Goal: Task Accomplishment & Management: Manage account settings

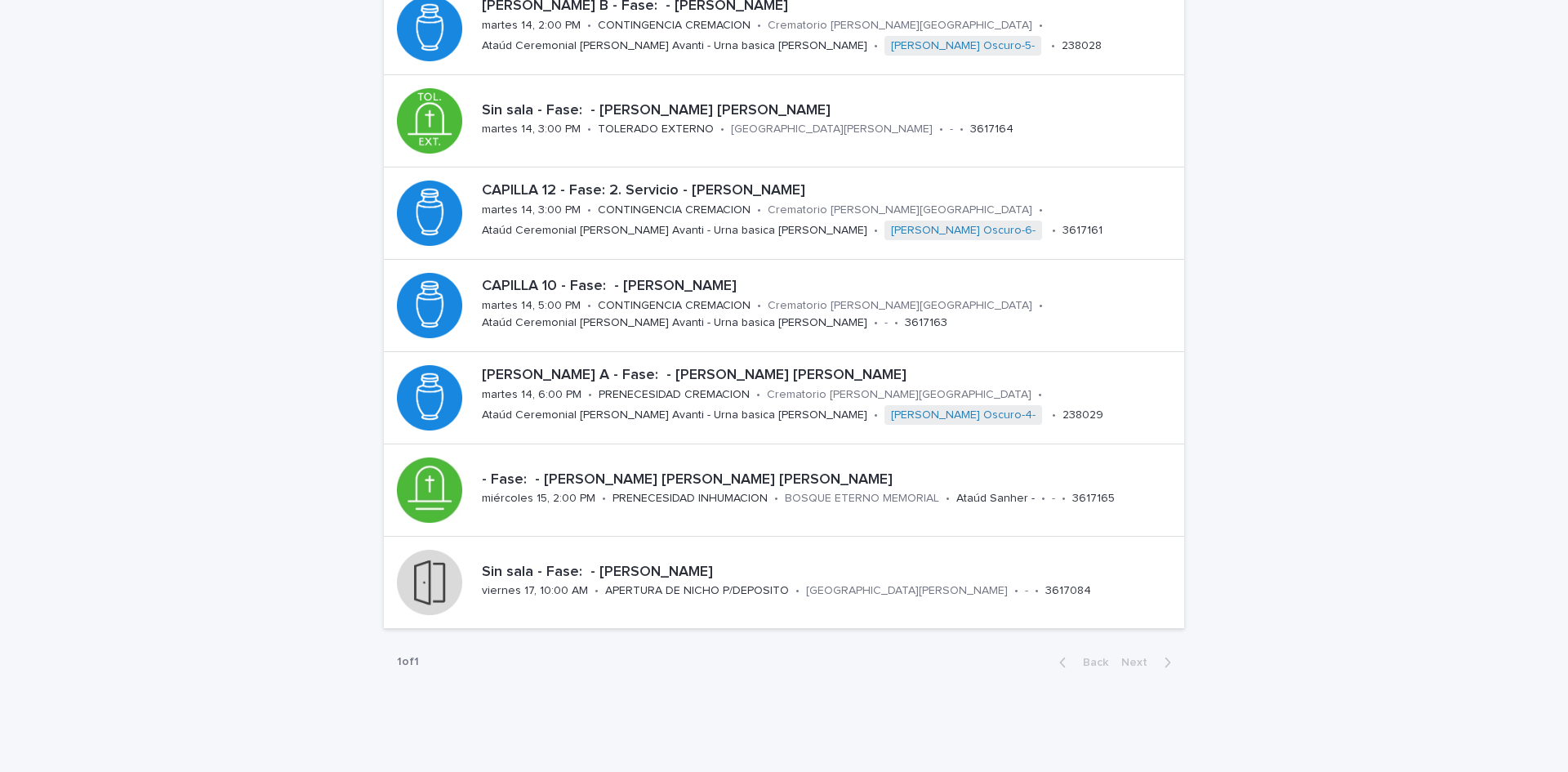
scroll to position [470, 0]
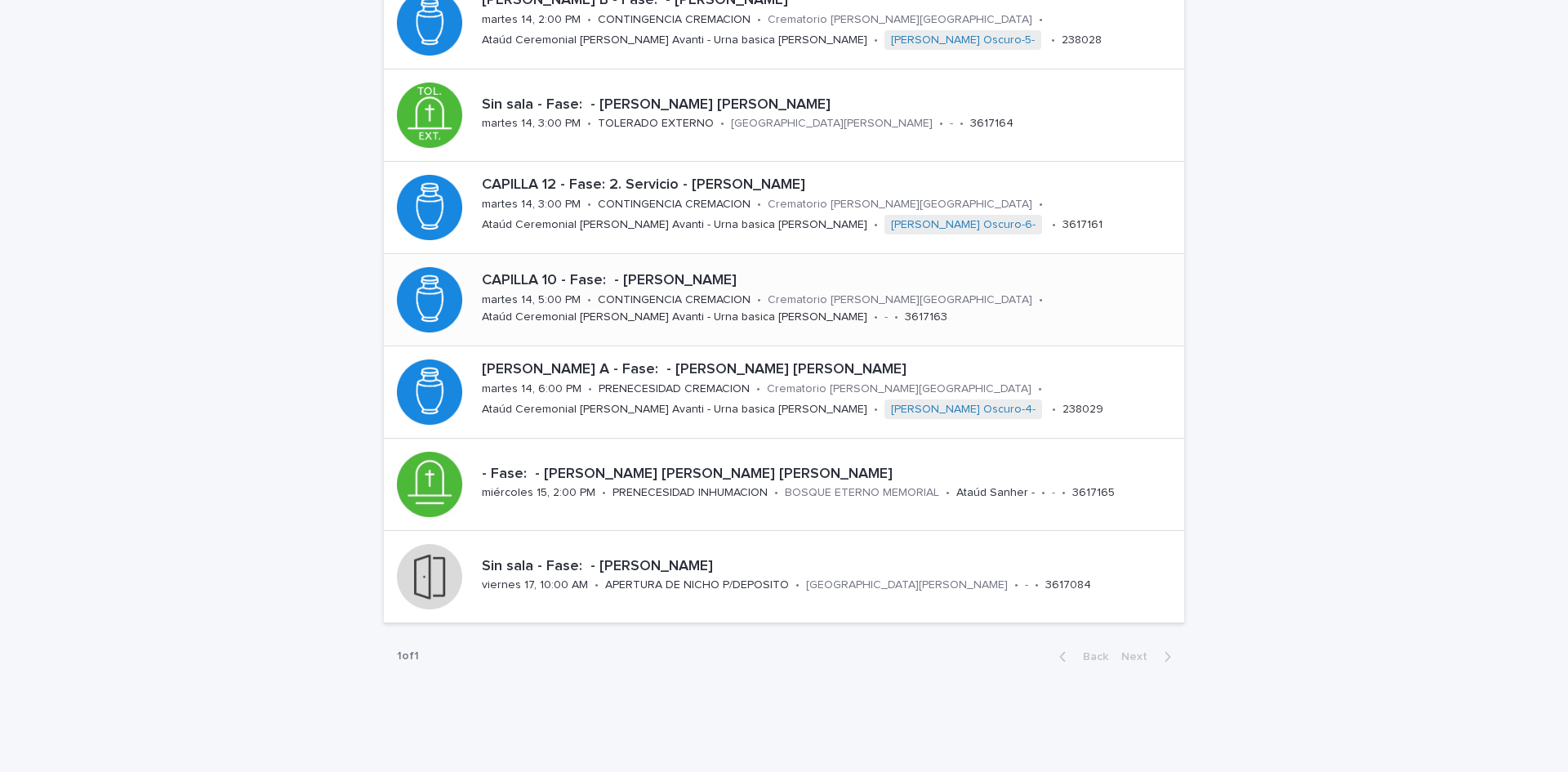
click at [885, 293] on p "Crematorio [PERSON_NAME][GEOGRAPHIC_DATA]" at bounding box center [899, 300] width 265 height 14
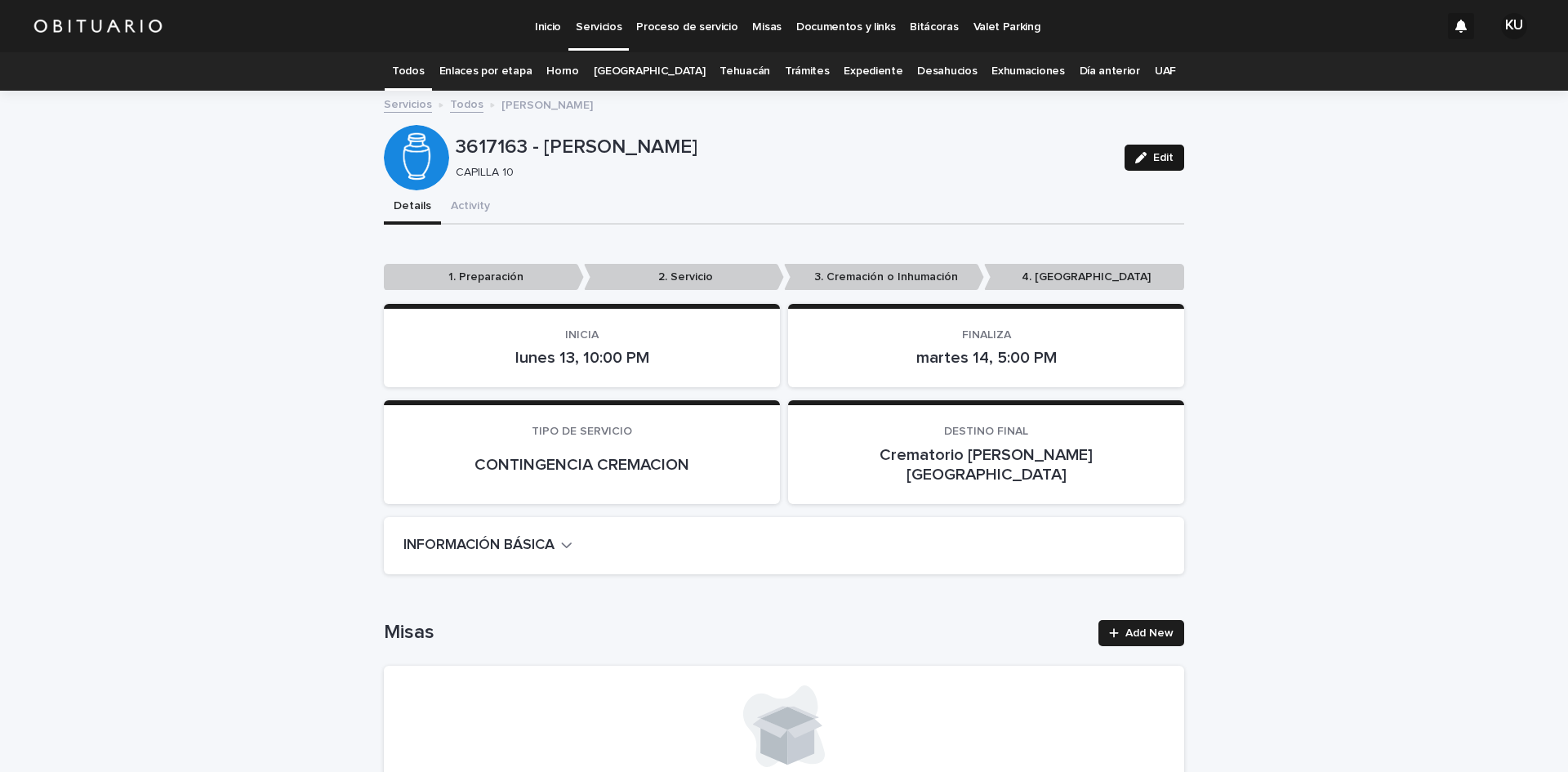
click at [1140, 170] on button "Edit" at bounding box center [1154, 158] width 60 height 27
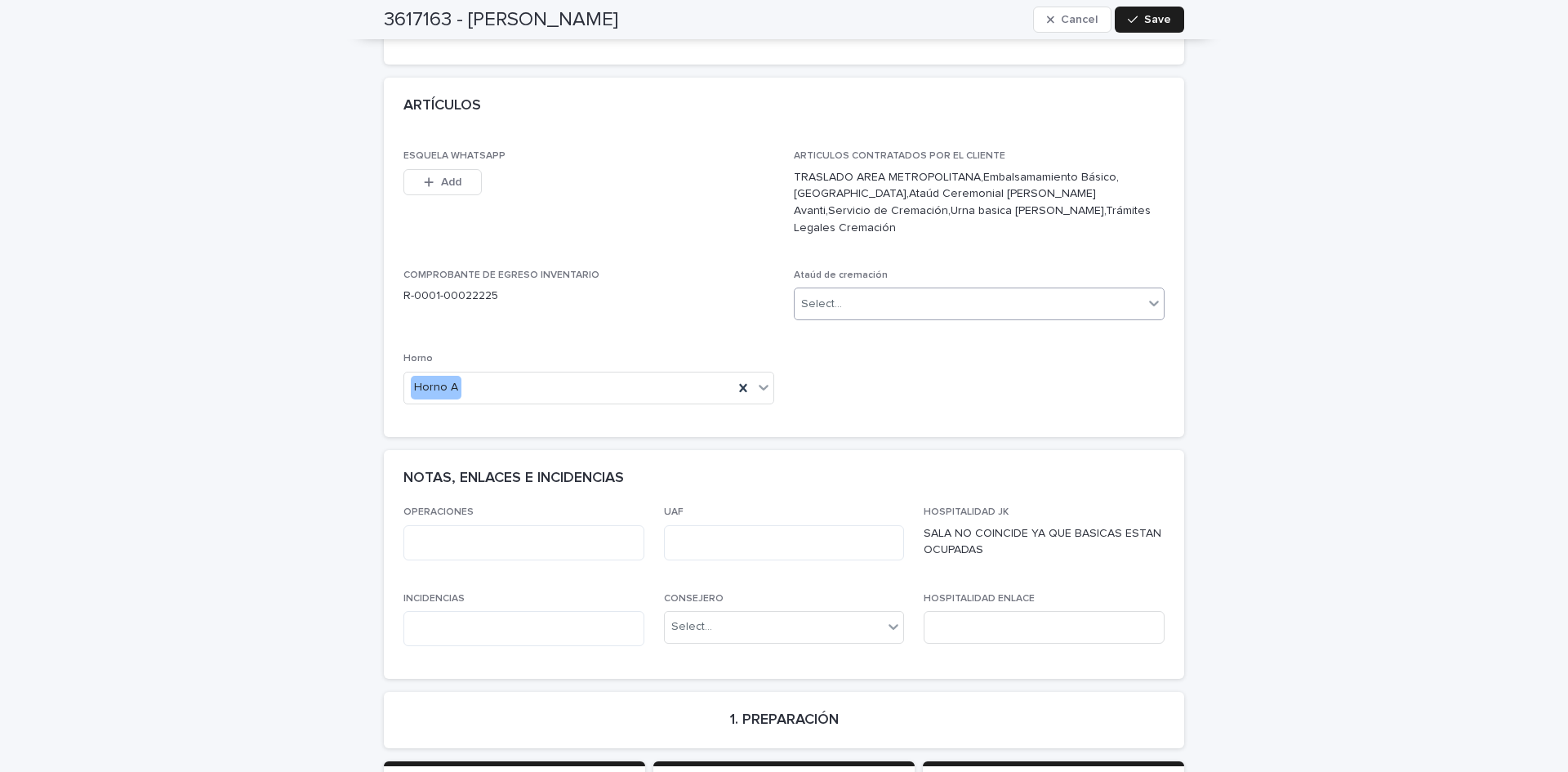
click at [983, 291] on div "Select..." at bounding box center [969, 304] width 349 height 27
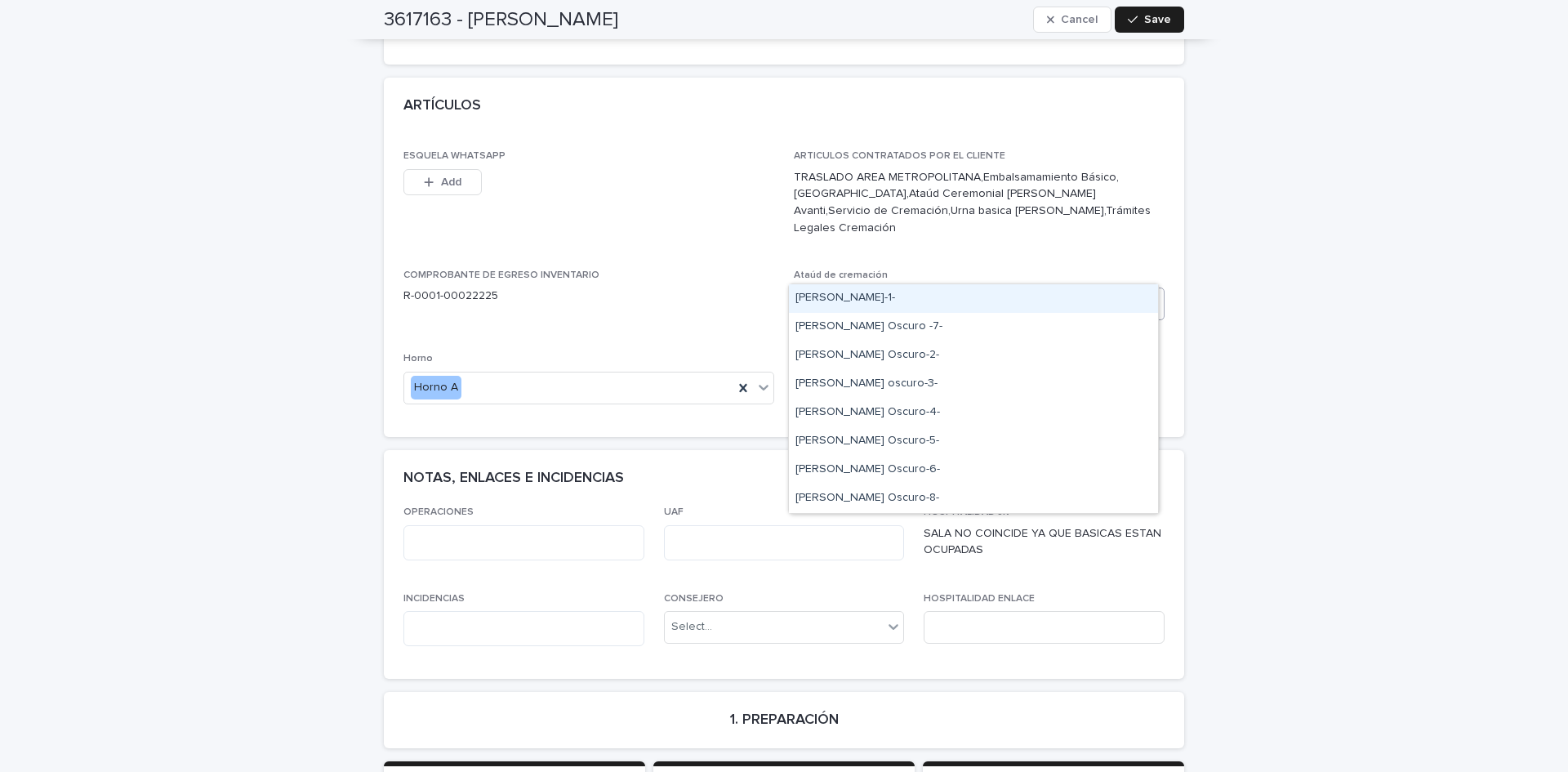
click at [923, 294] on div "[PERSON_NAME]-1-" at bounding box center [973, 298] width 369 height 28
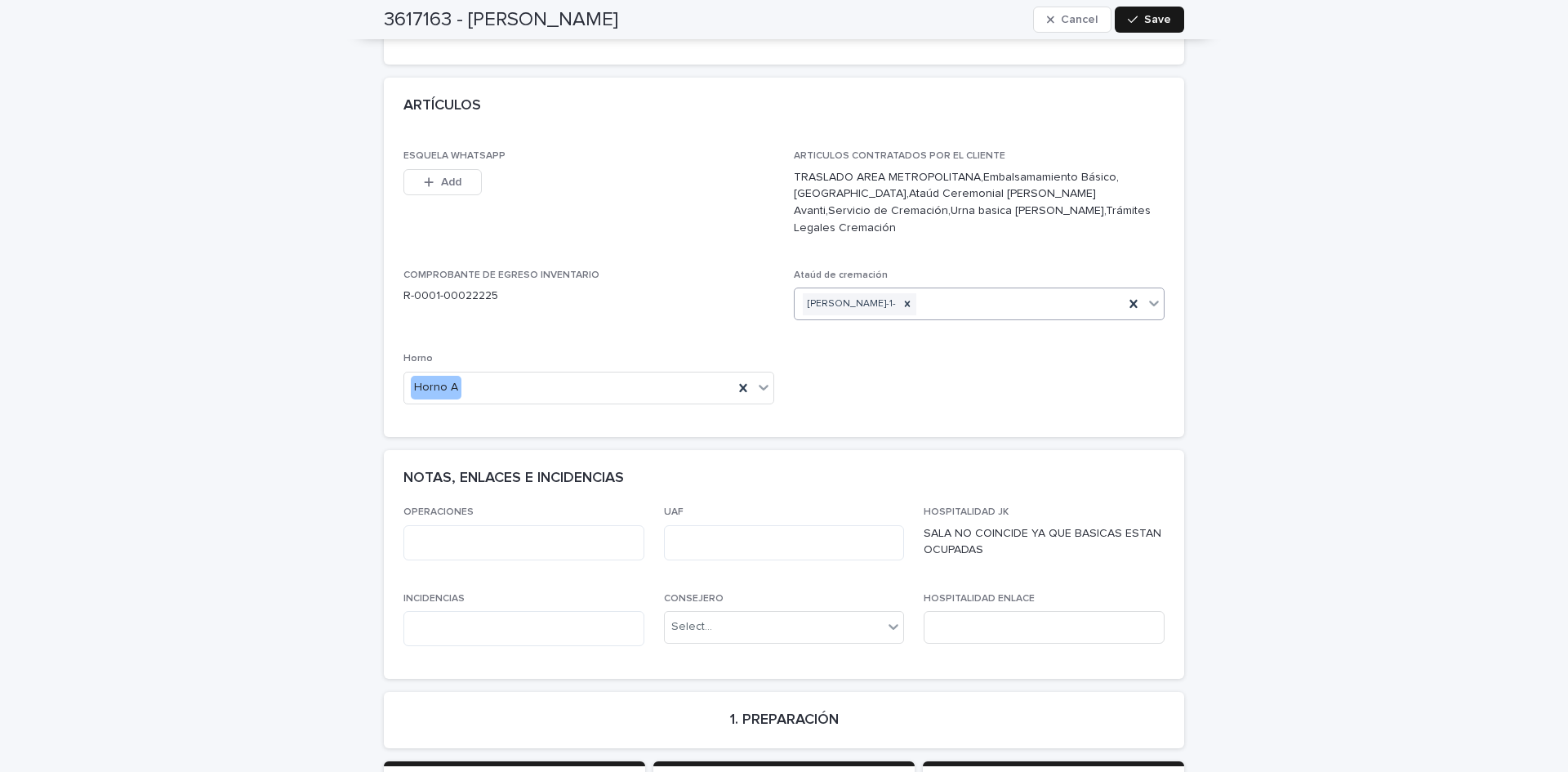
click at [1144, 25] on span "Save" at bounding box center [1158, 20] width 27 height 11
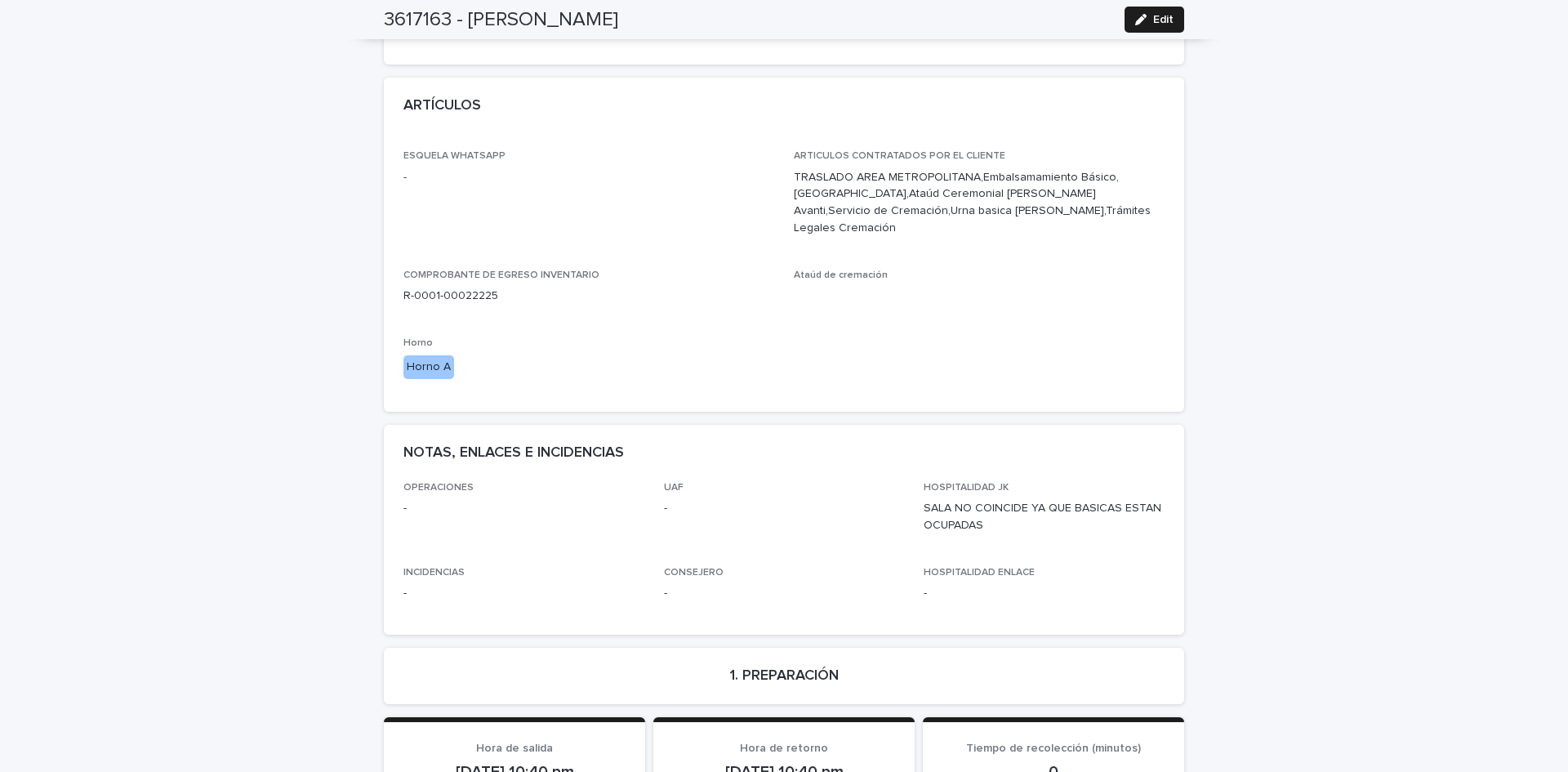
scroll to position [0, 0]
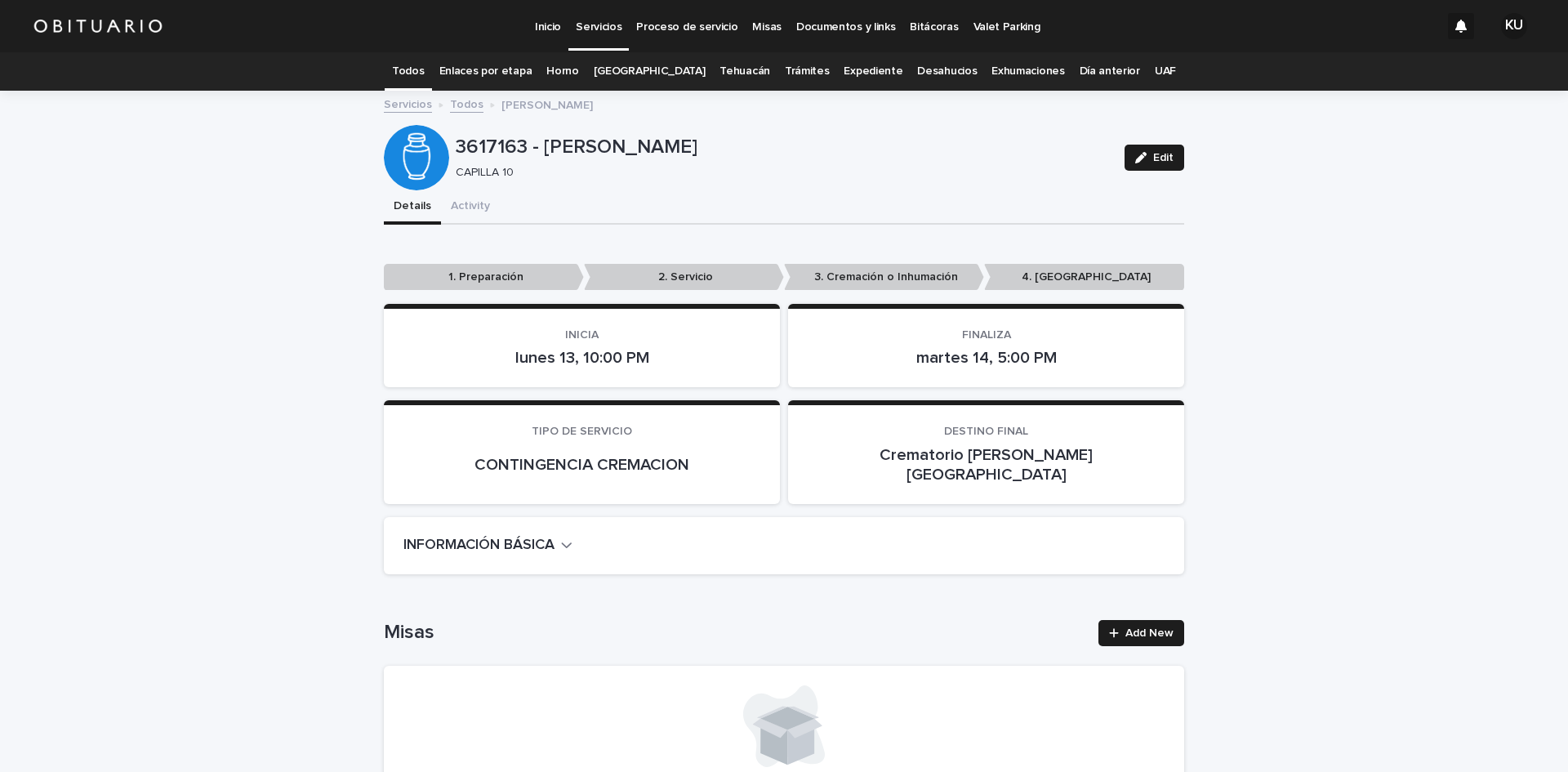
click at [597, 23] on p "Servicios" at bounding box center [598, 17] width 46 height 34
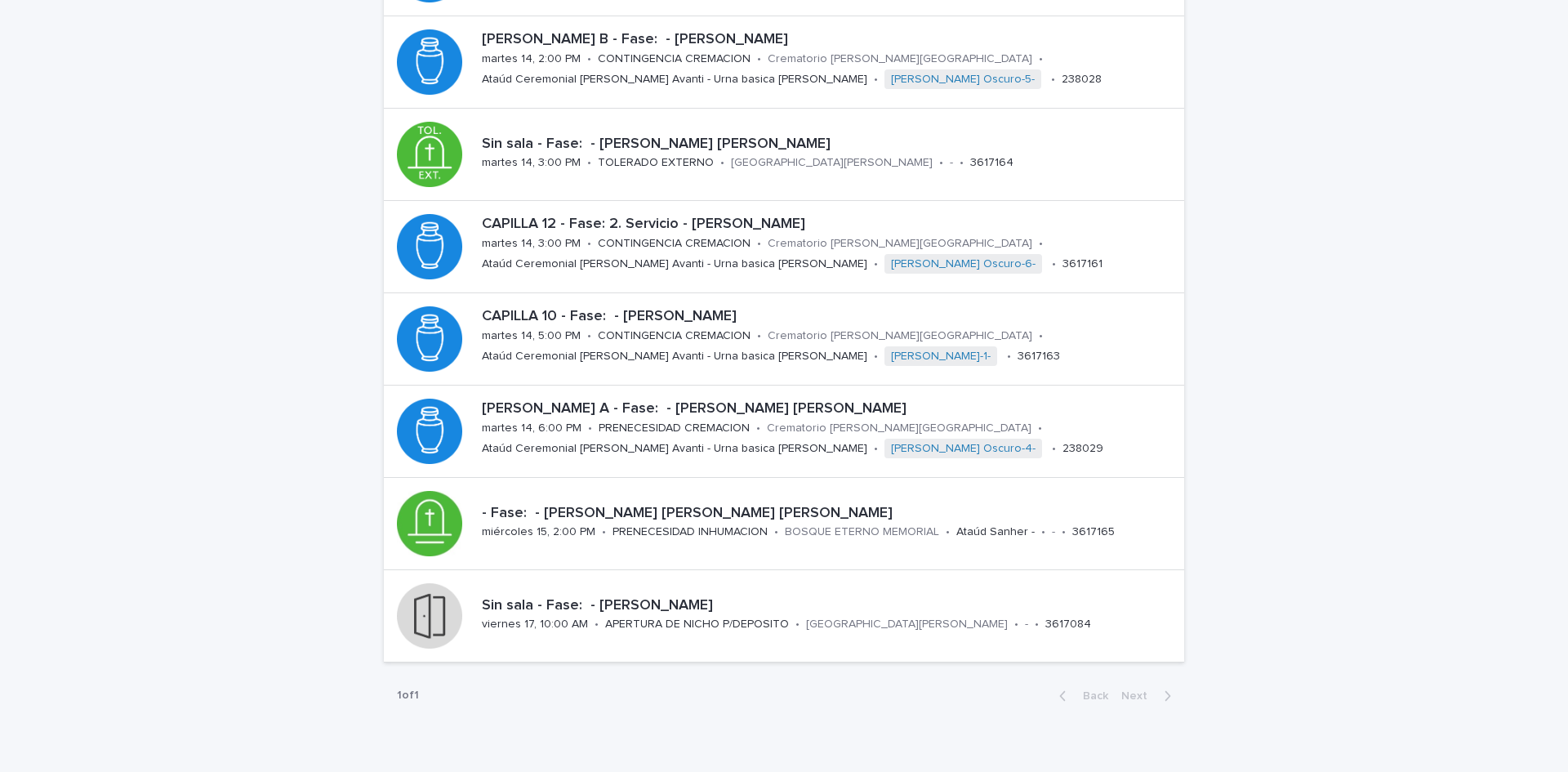
scroll to position [435, 0]
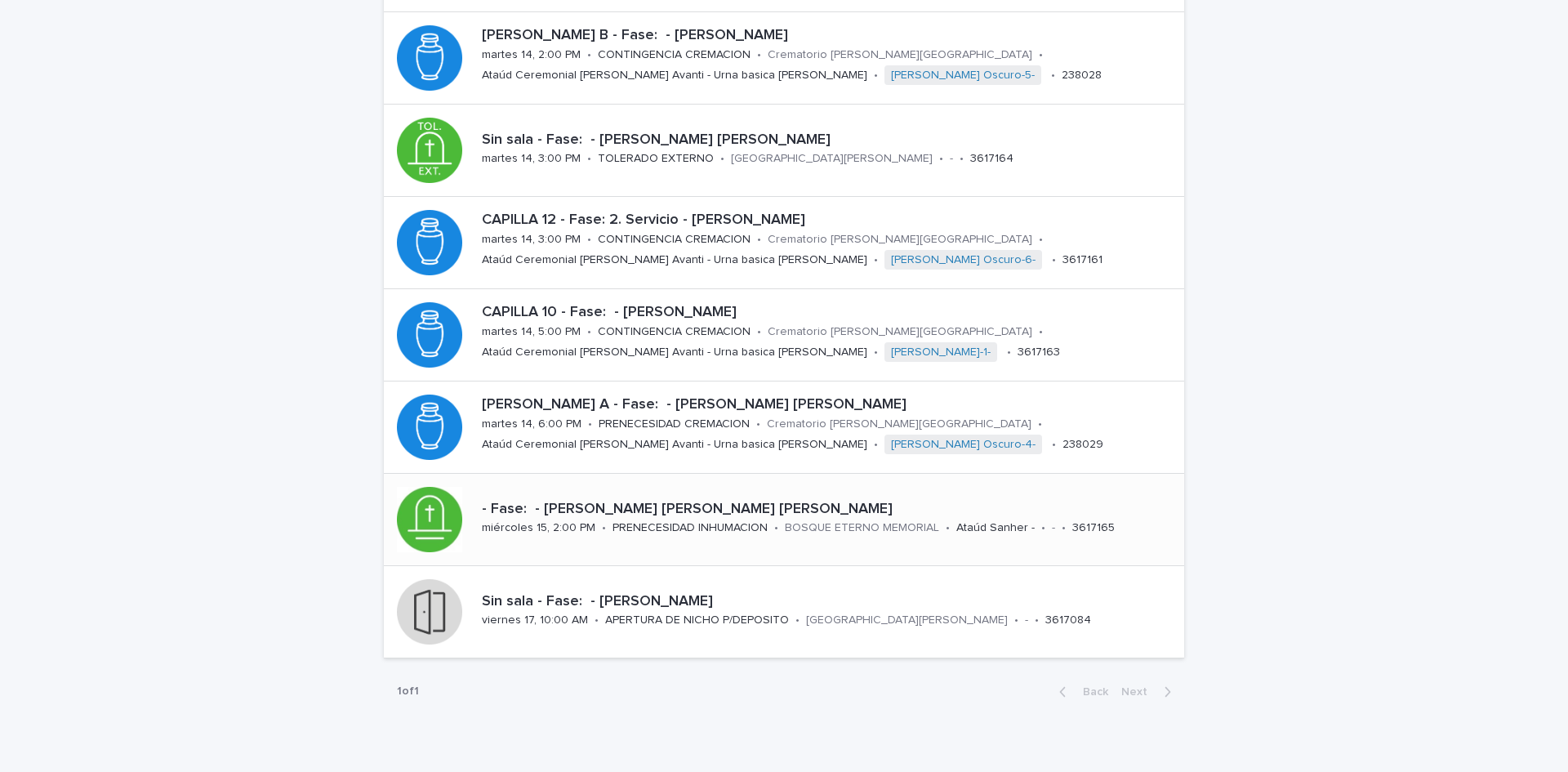
click at [918, 537] on div "- Fase: - [PERSON_NAME] [PERSON_NAME] [PERSON_NAME][DATE] 15, 2:00 PM • PRENECE…" at bounding box center [829, 518] width 708 height 50
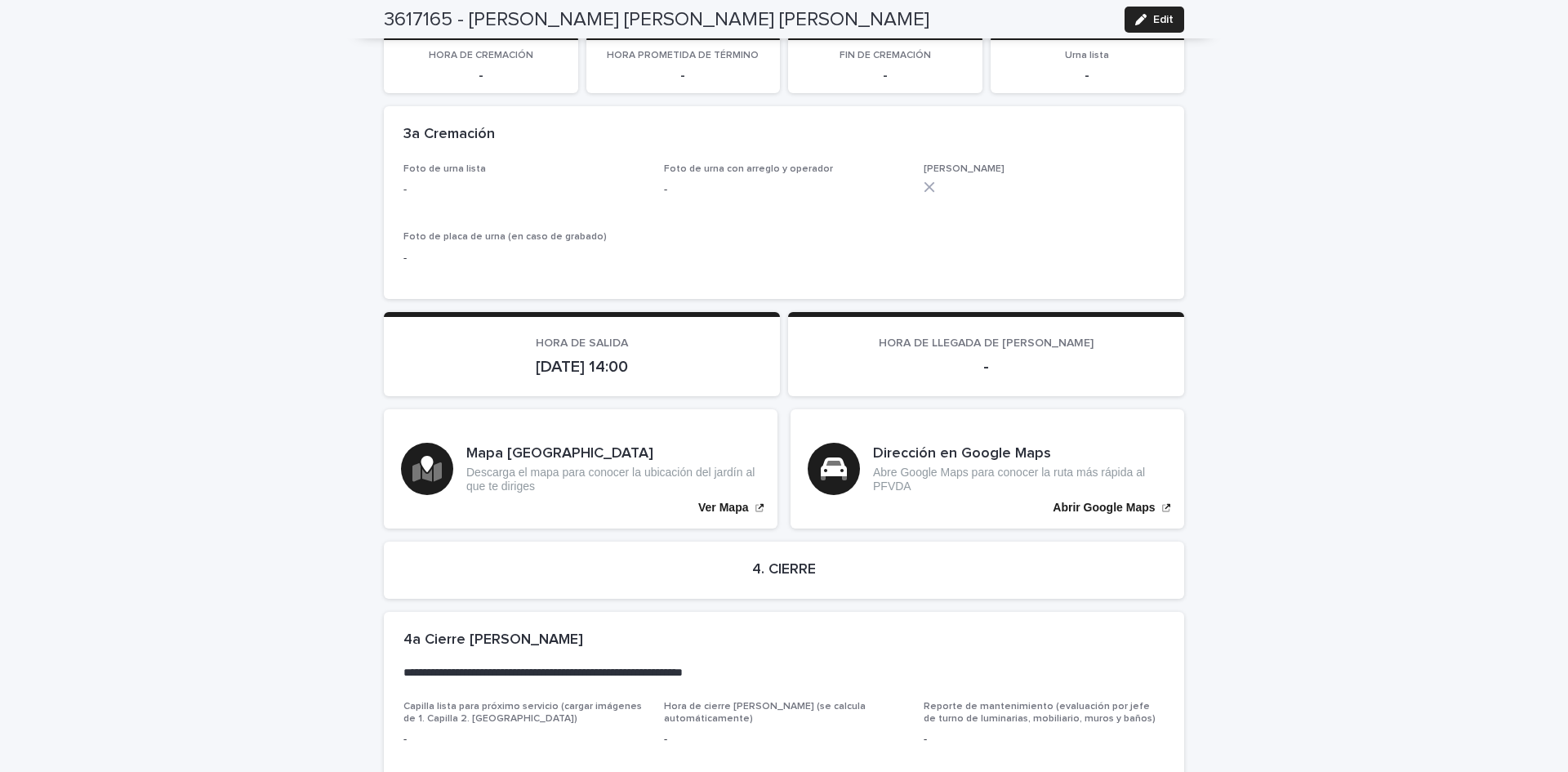
scroll to position [3256, 0]
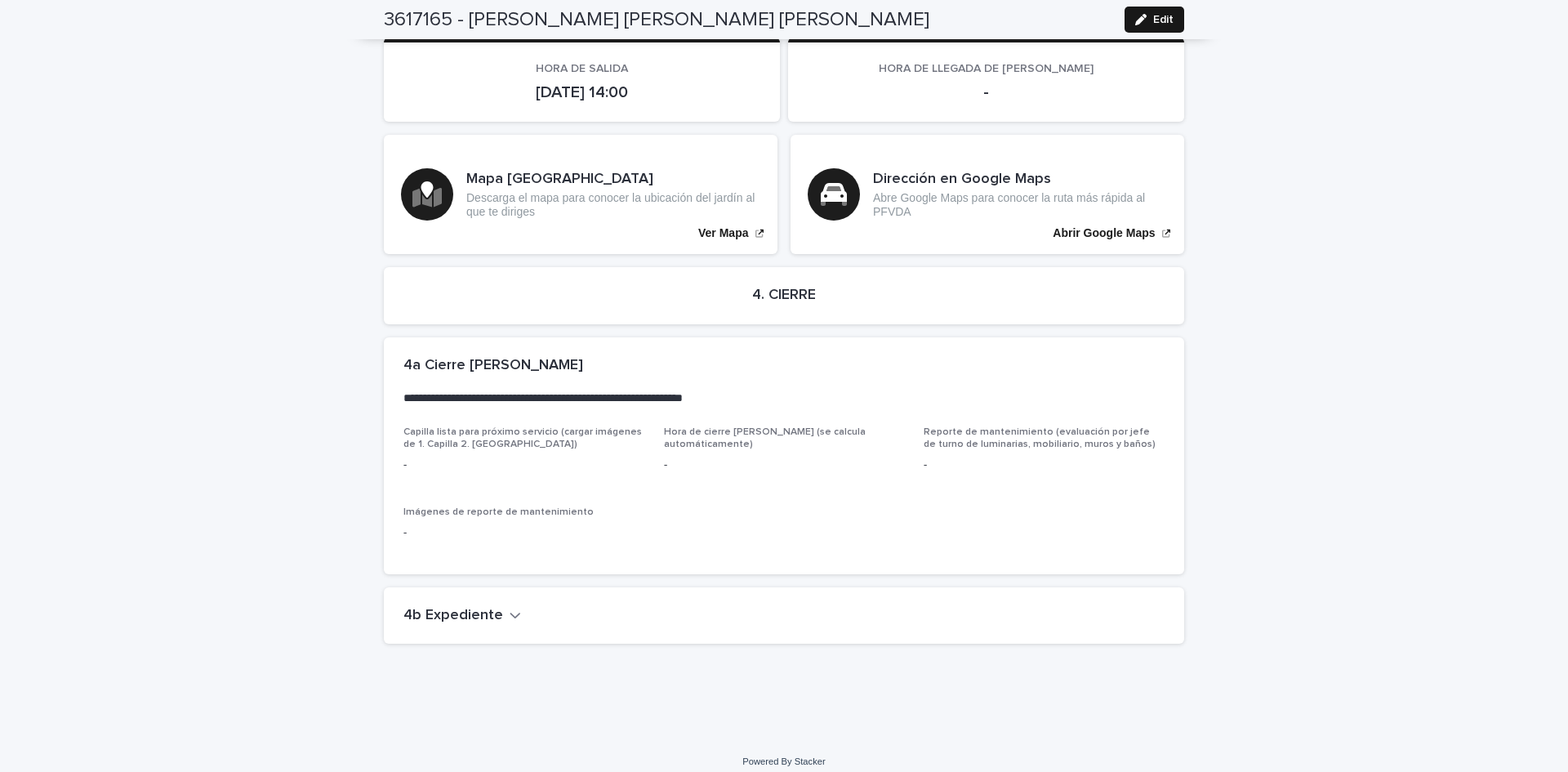
click at [1153, 24] on span "Edit" at bounding box center [1162, 20] width 20 height 11
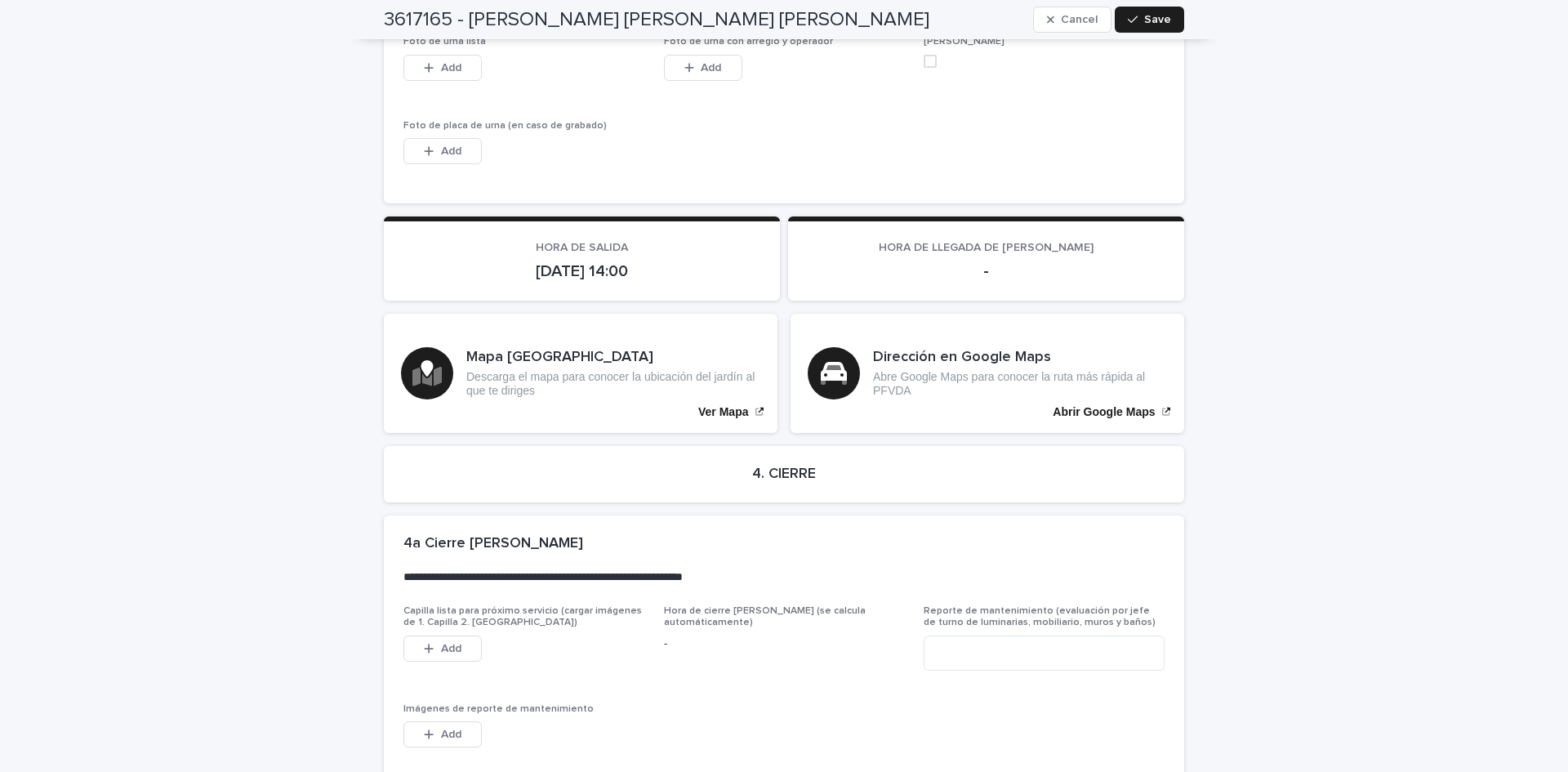
scroll to position [3469, 0]
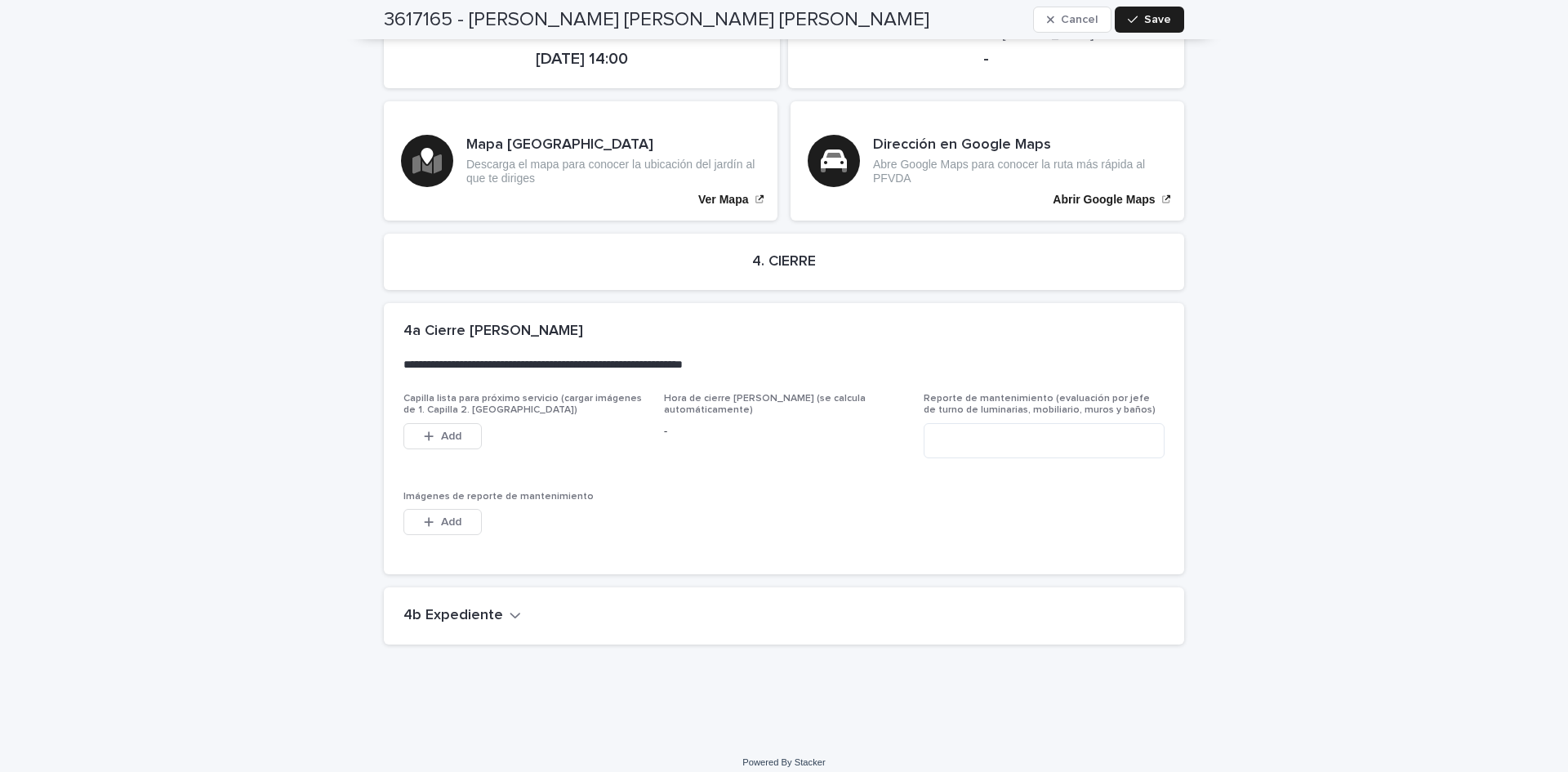
click at [422, 607] on h2 "4b Expediente" at bounding box center [453, 615] width 100 height 18
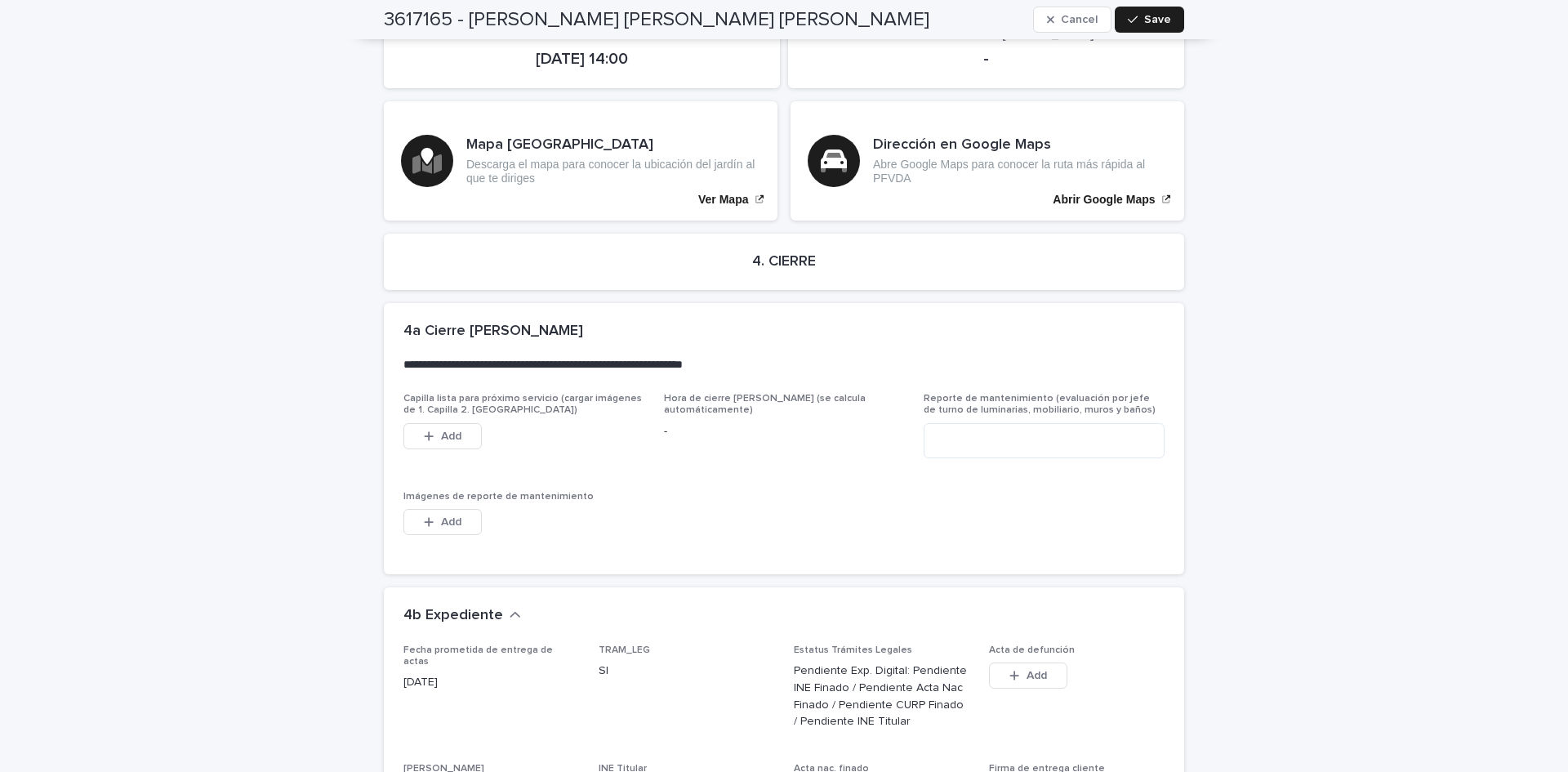
scroll to position [4018, 0]
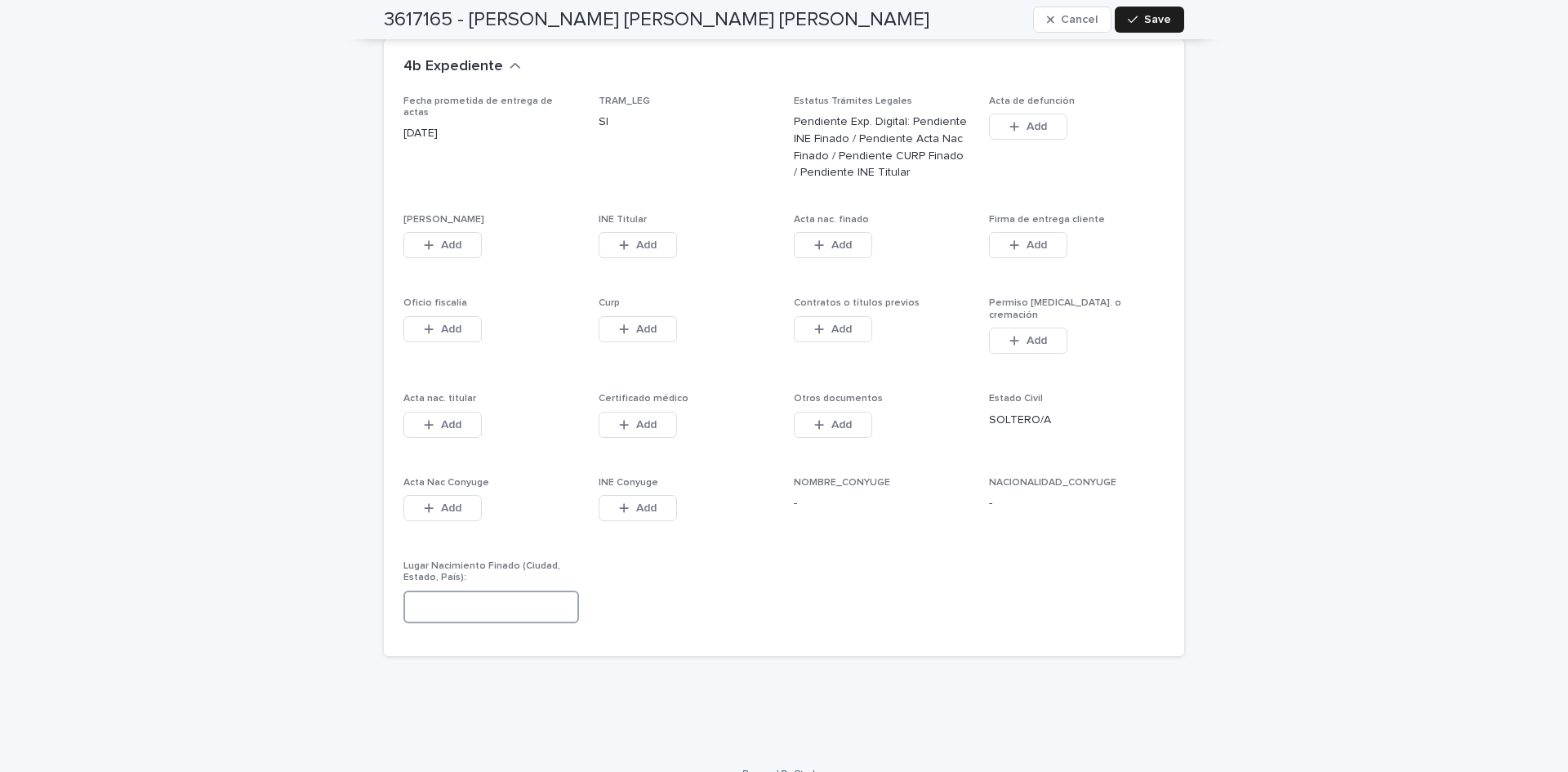
click at [537, 591] on input at bounding box center [491, 607] width 176 height 32
type input "****"
click at [1157, 14] on span "Save" at bounding box center [1158, 20] width 27 height 11
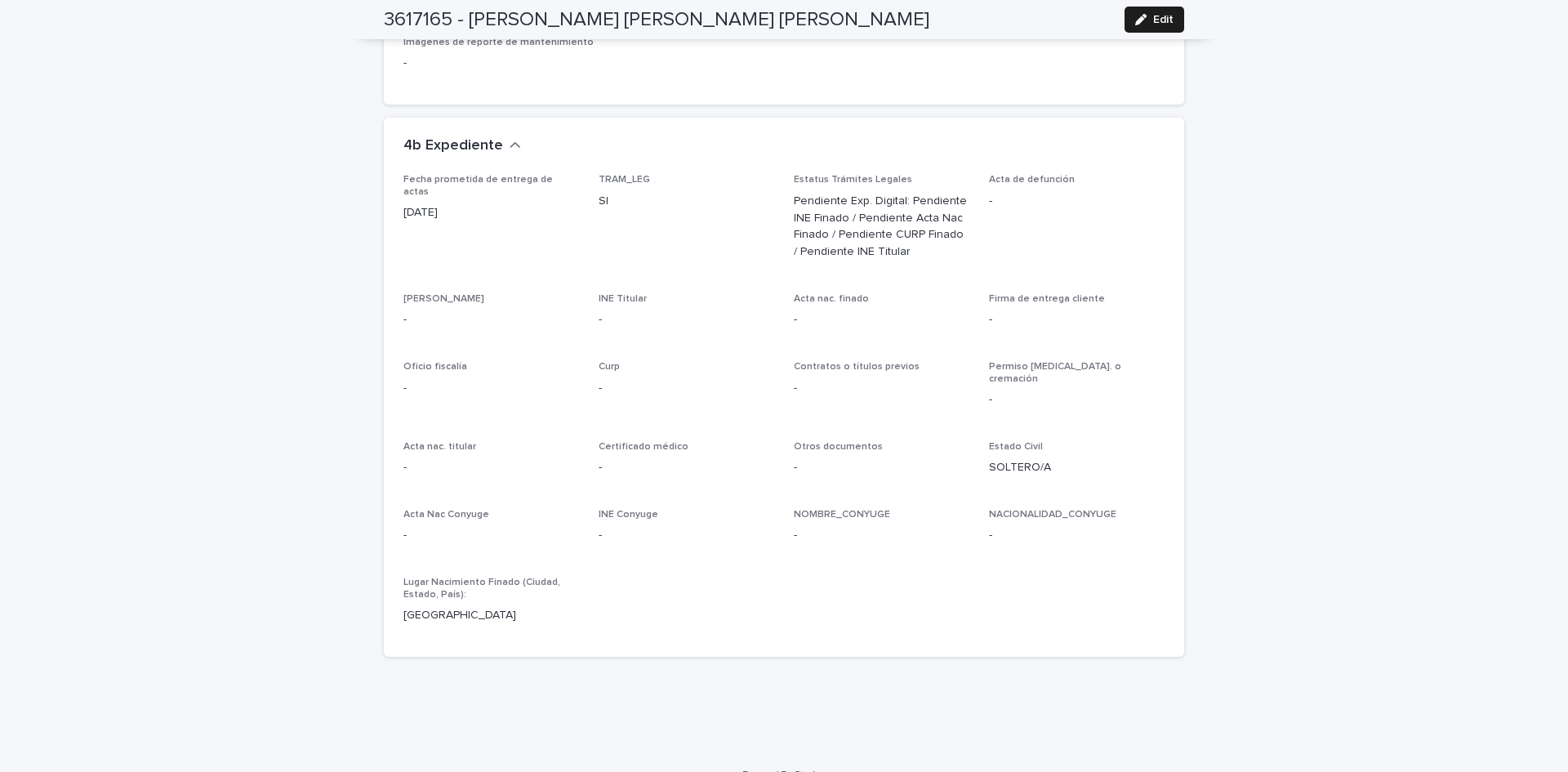
scroll to position [0, 0]
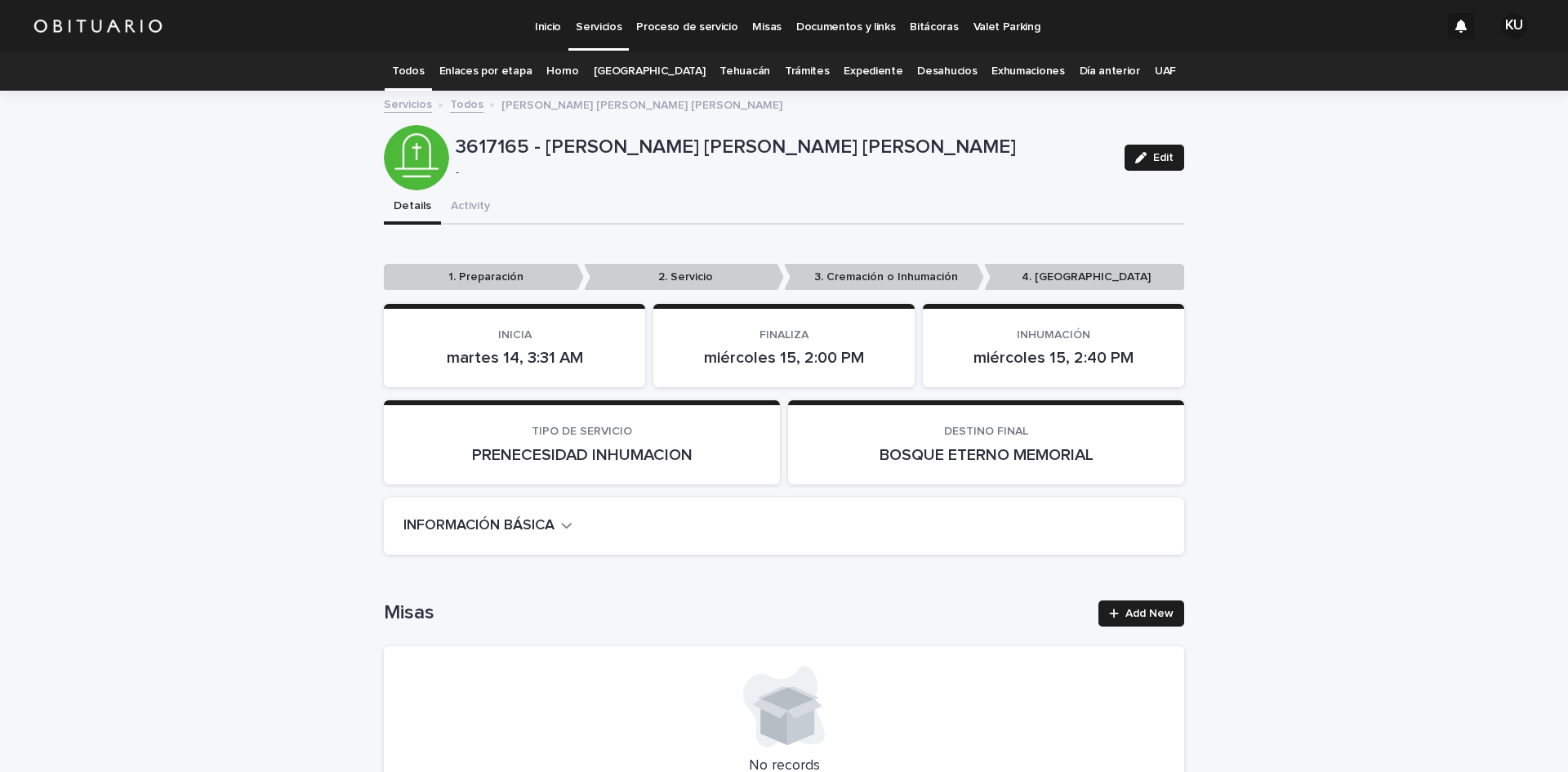
click at [604, 22] on p "Servicios" at bounding box center [598, 17] width 46 height 34
